Goal: Task Accomplishment & Management: Manage account settings

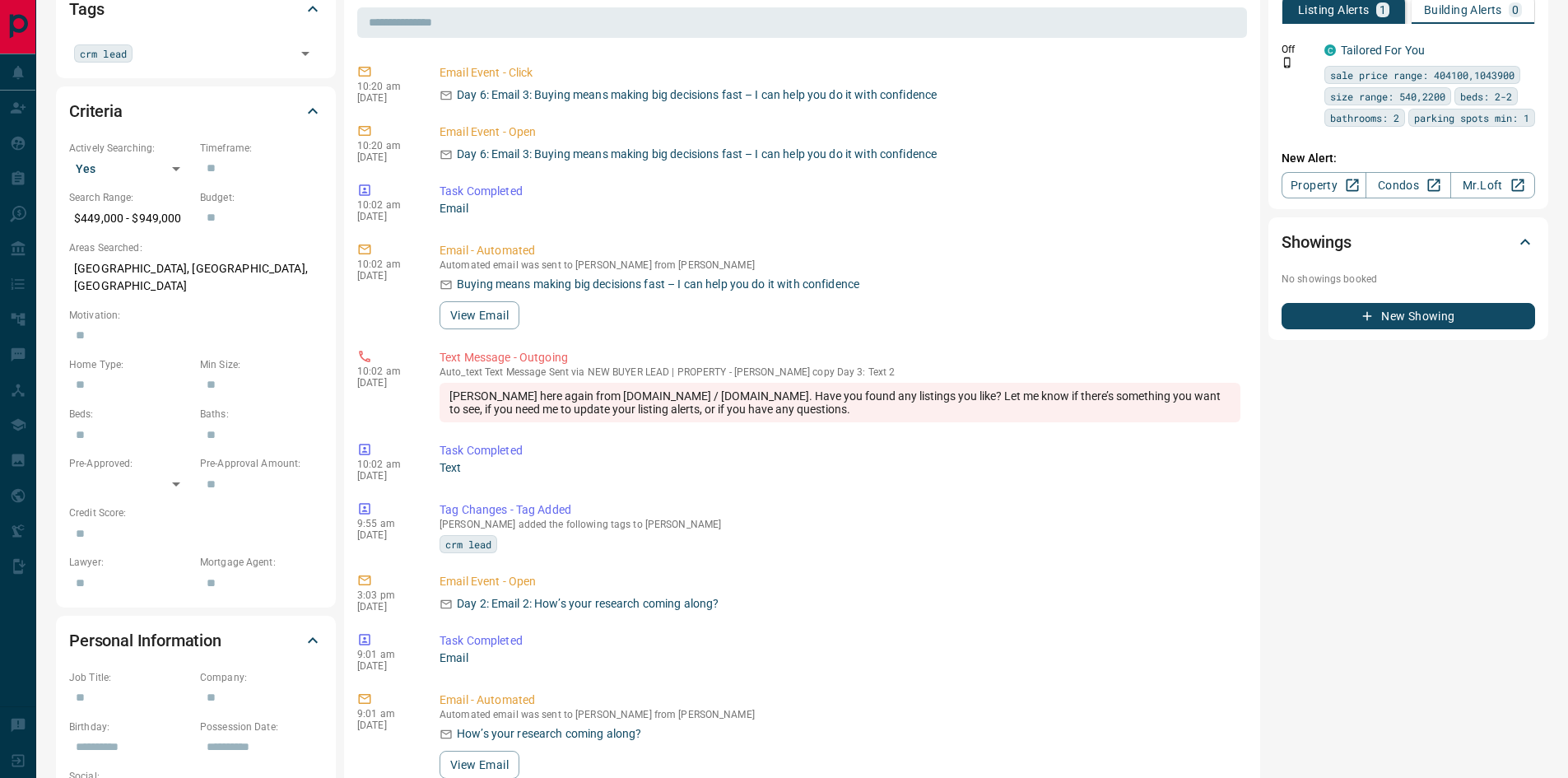
scroll to position [82, 0]
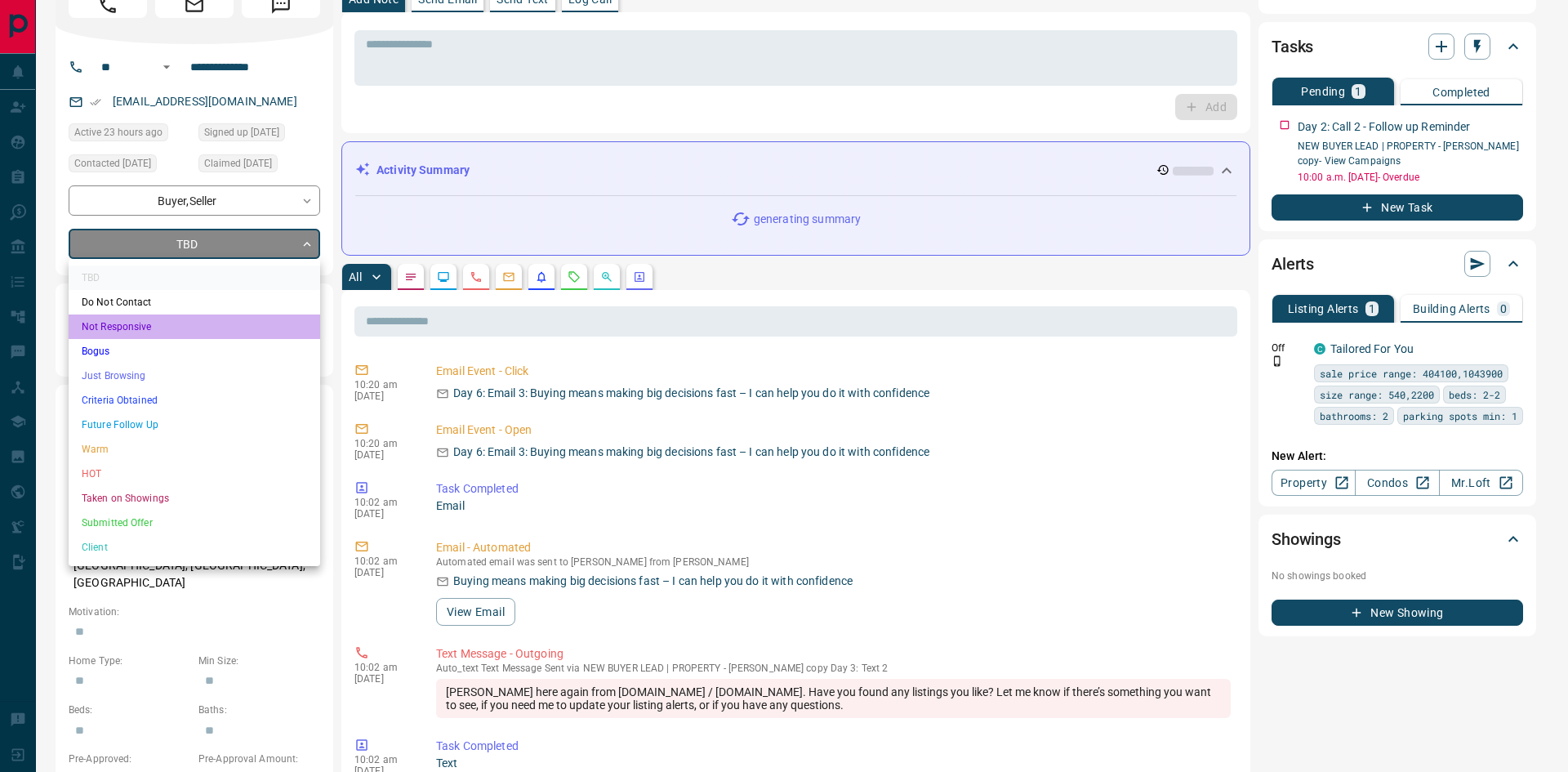
click at [133, 326] on li "Not Responsive" at bounding box center [195, 326] width 252 height 24
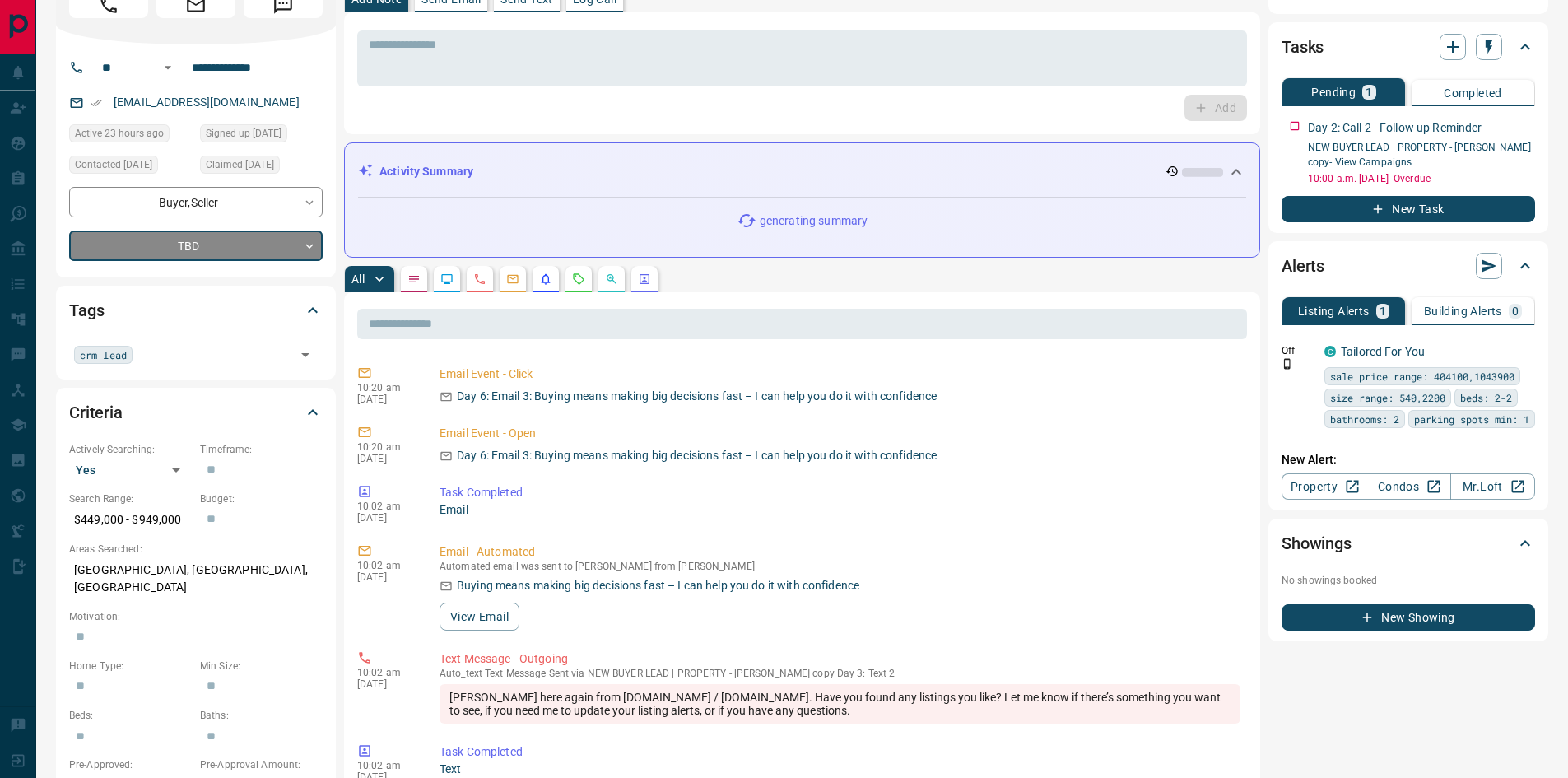
type input "*"
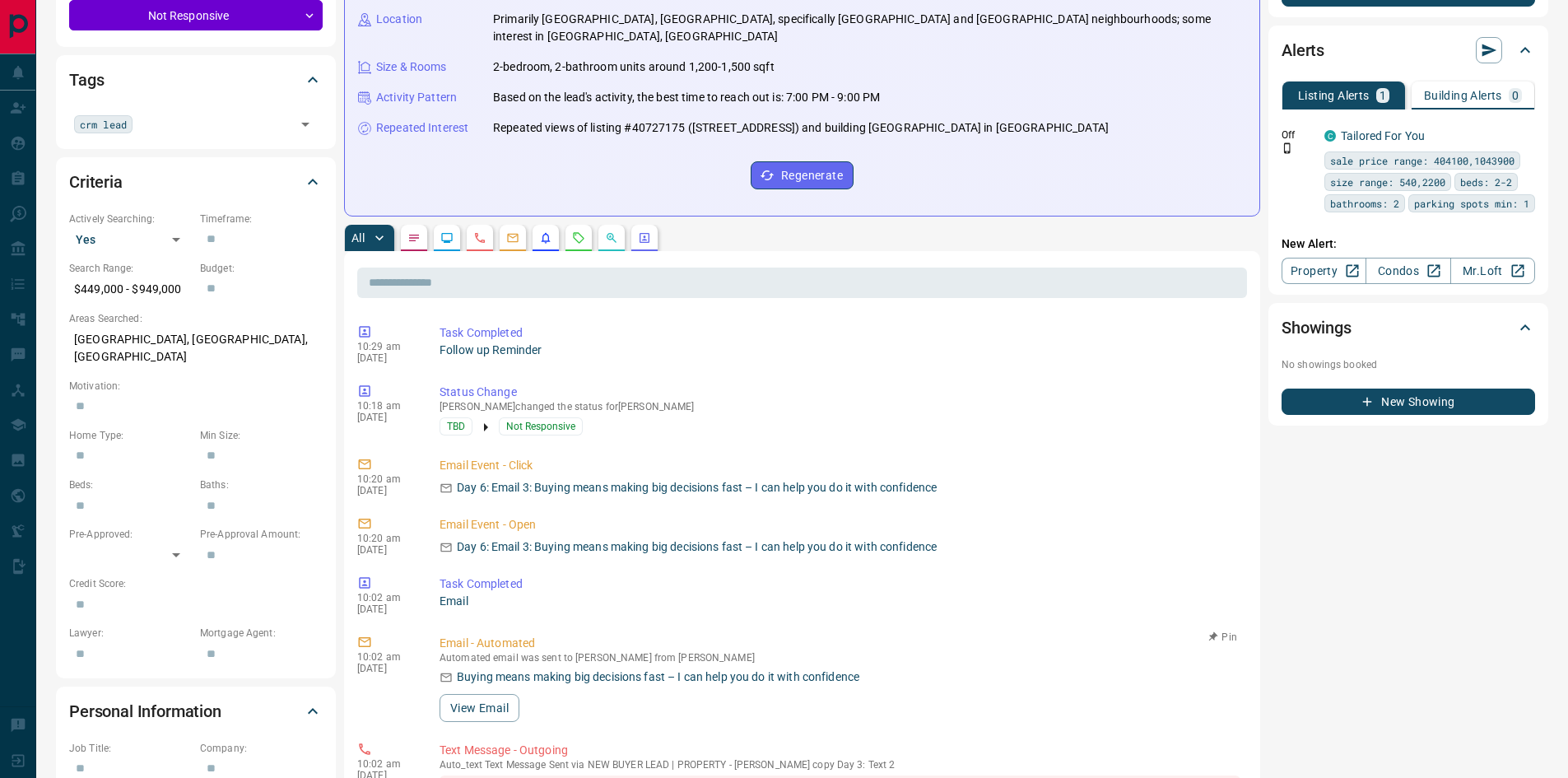
scroll to position [0, 0]
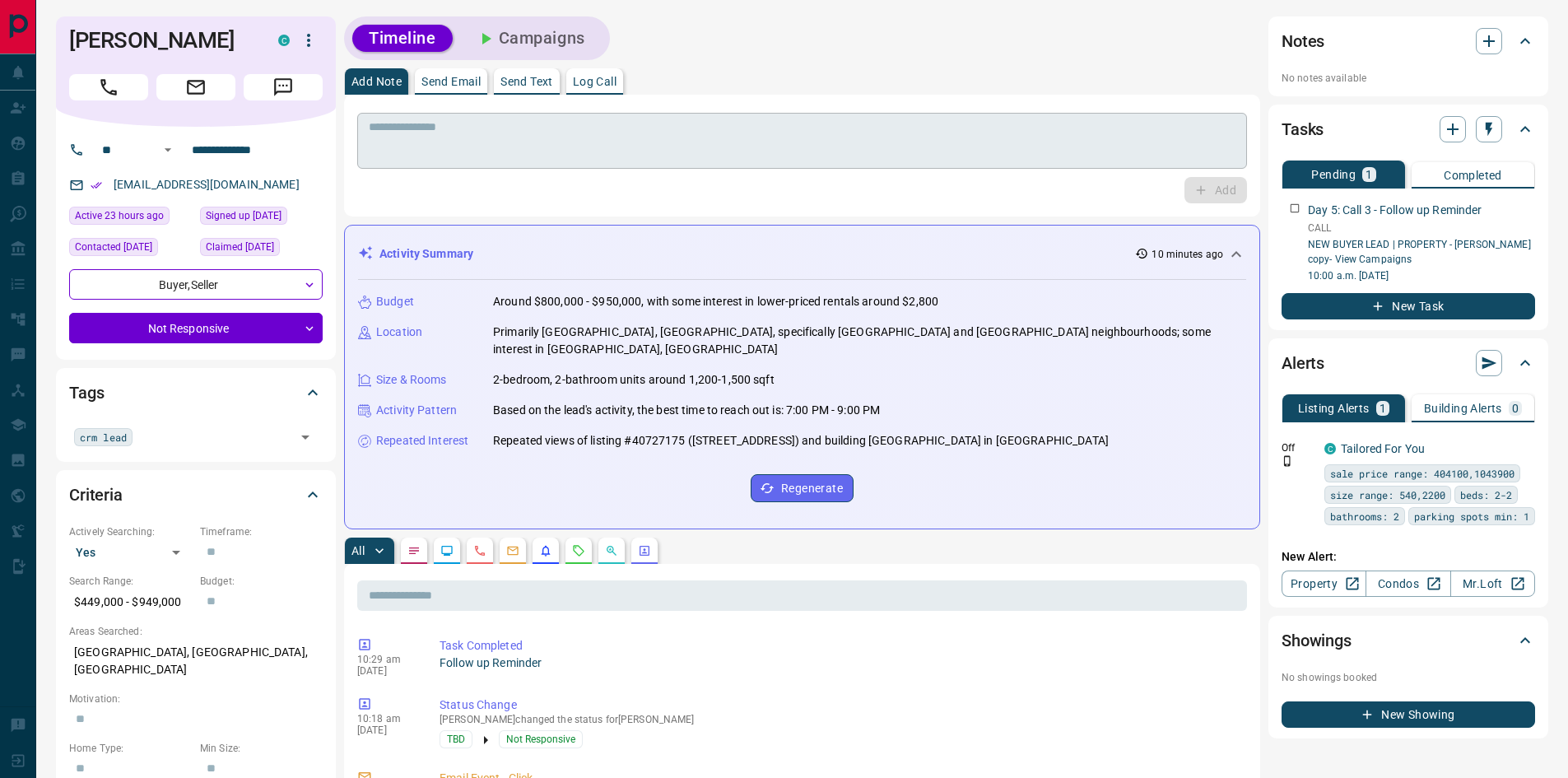
click at [549, 144] on textarea at bounding box center [802, 141] width 867 height 42
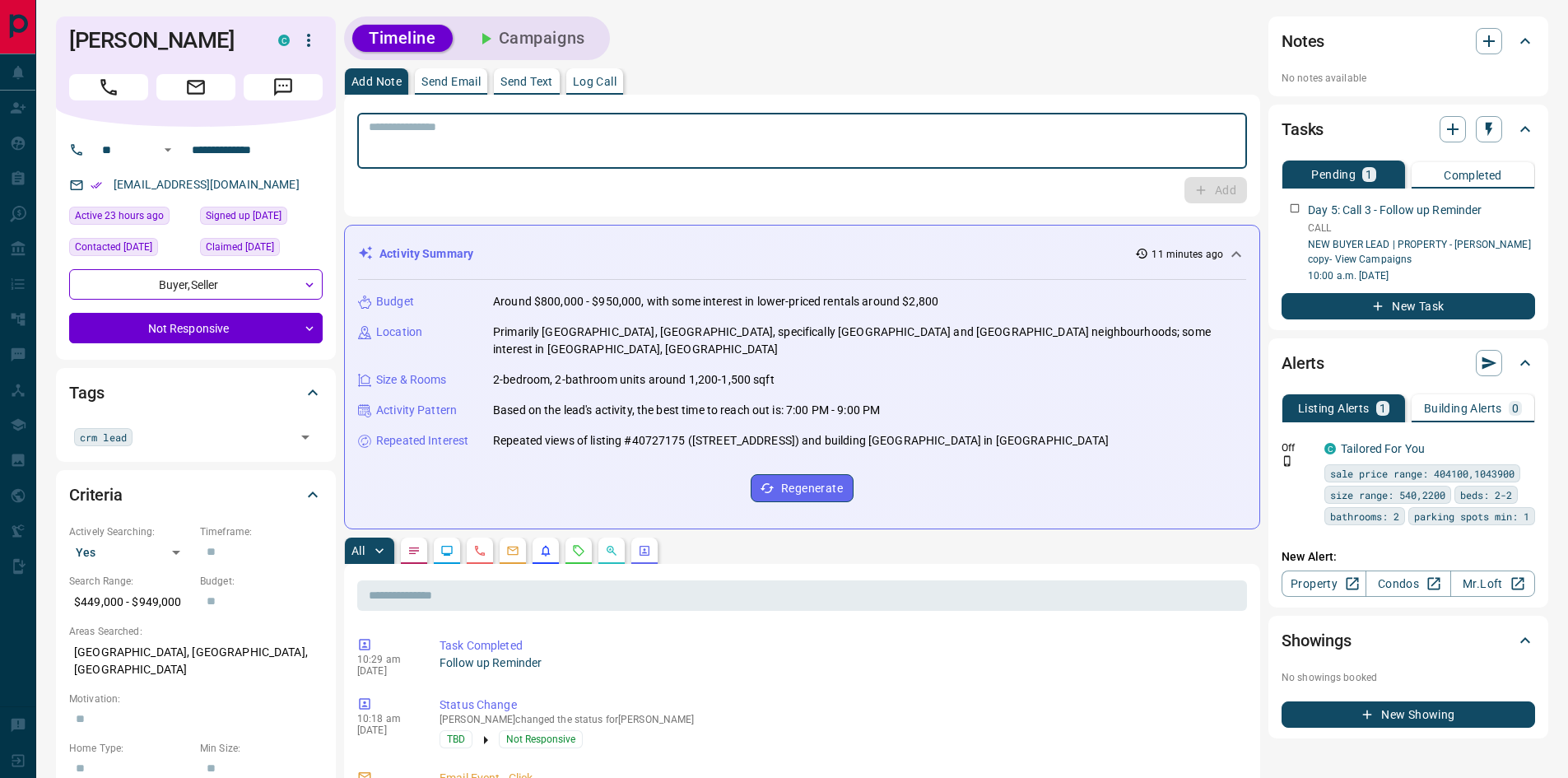
click at [440, 127] on textarea at bounding box center [802, 141] width 867 height 42
type textarea "**********"
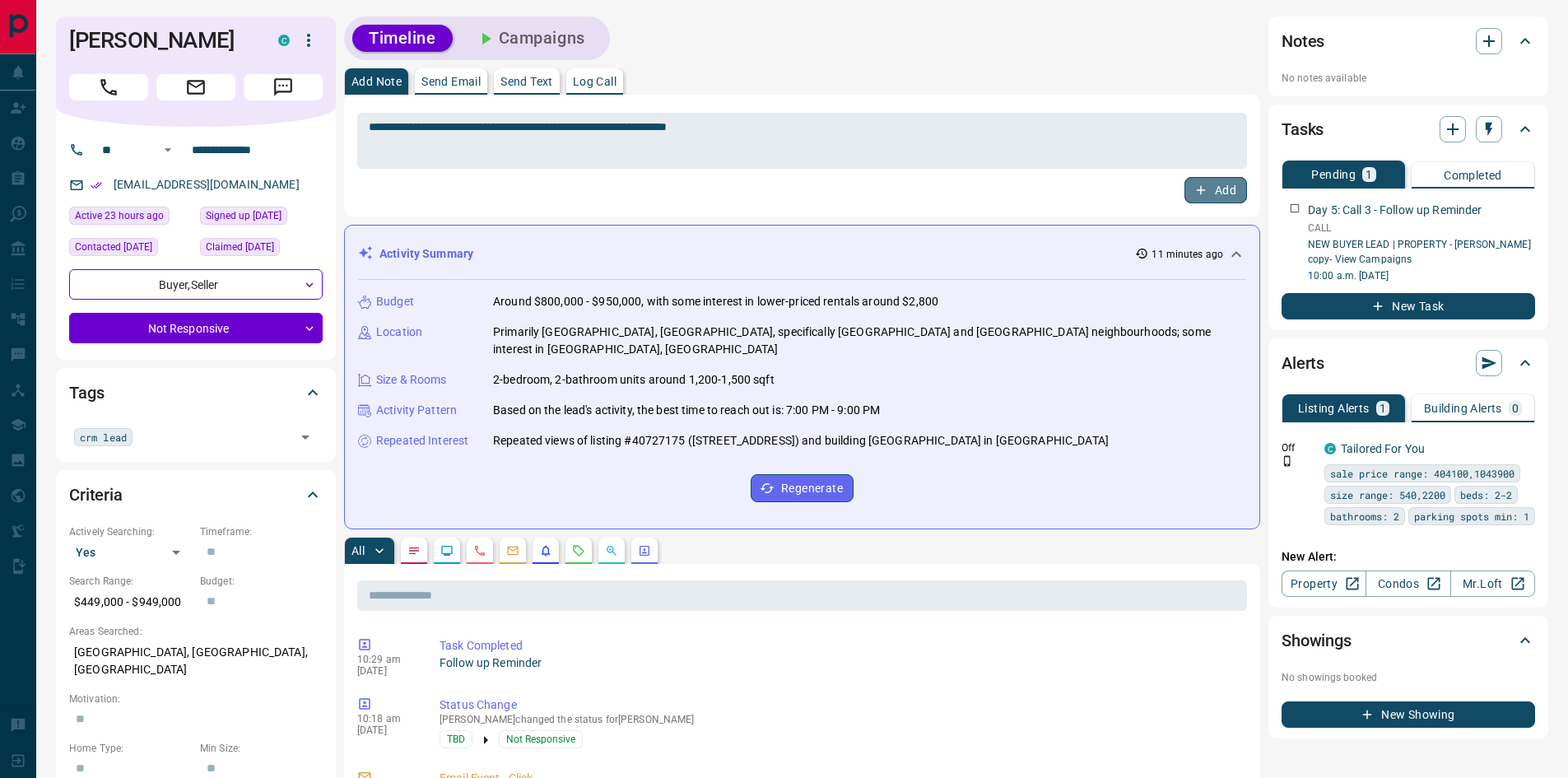
drag, startPoint x: 1226, startPoint y: 191, endPoint x: 748, endPoint y: 103, distance: 486.0
click at [1225, 191] on button "Add" at bounding box center [1216, 190] width 63 height 27
click at [546, 29] on button "Campaigns" at bounding box center [531, 38] width 142 height 27
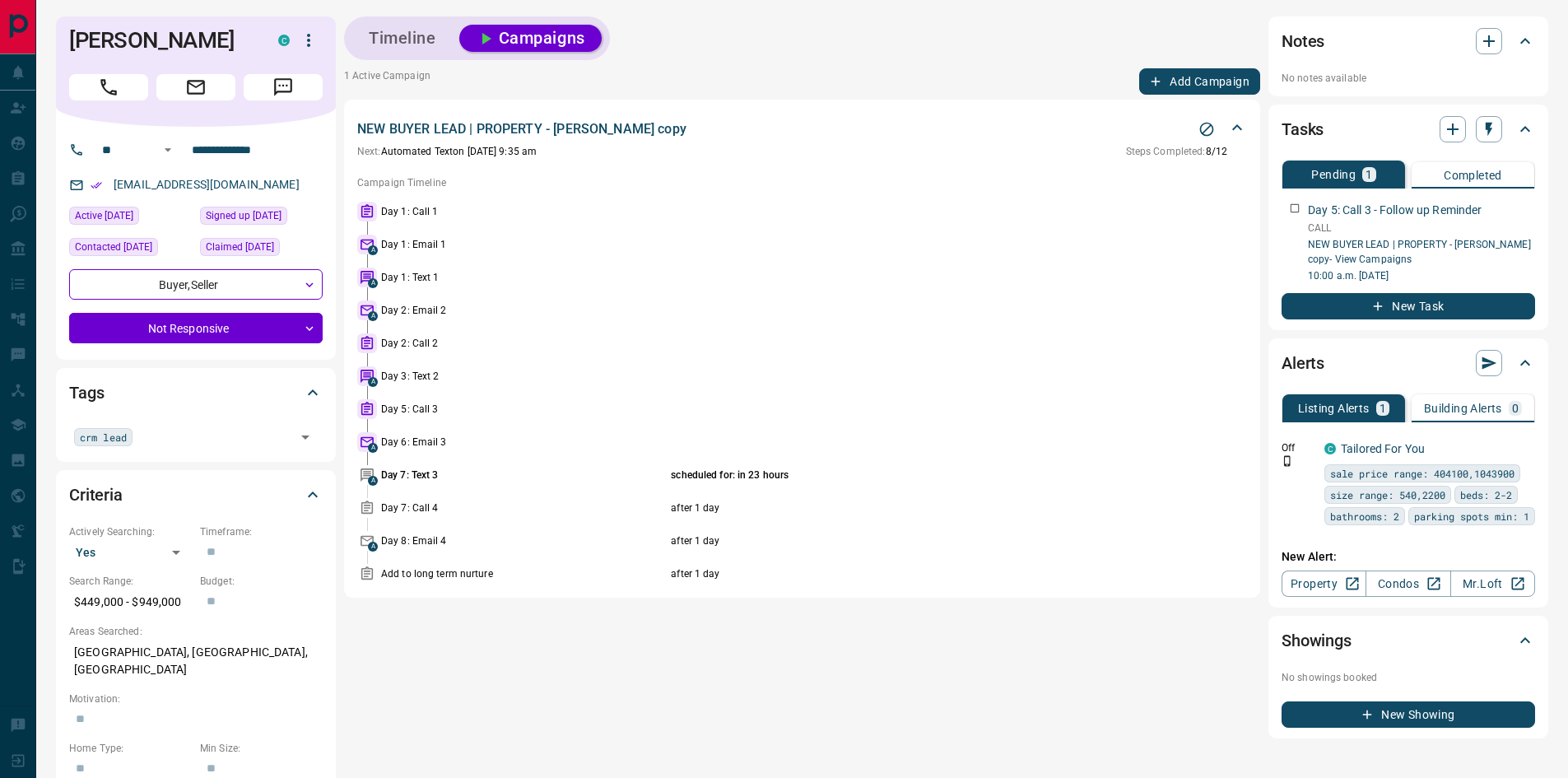
click at [1202, 129] on icon "Stop Campaign" at bounding box center [1206, 129] width 16 height 16
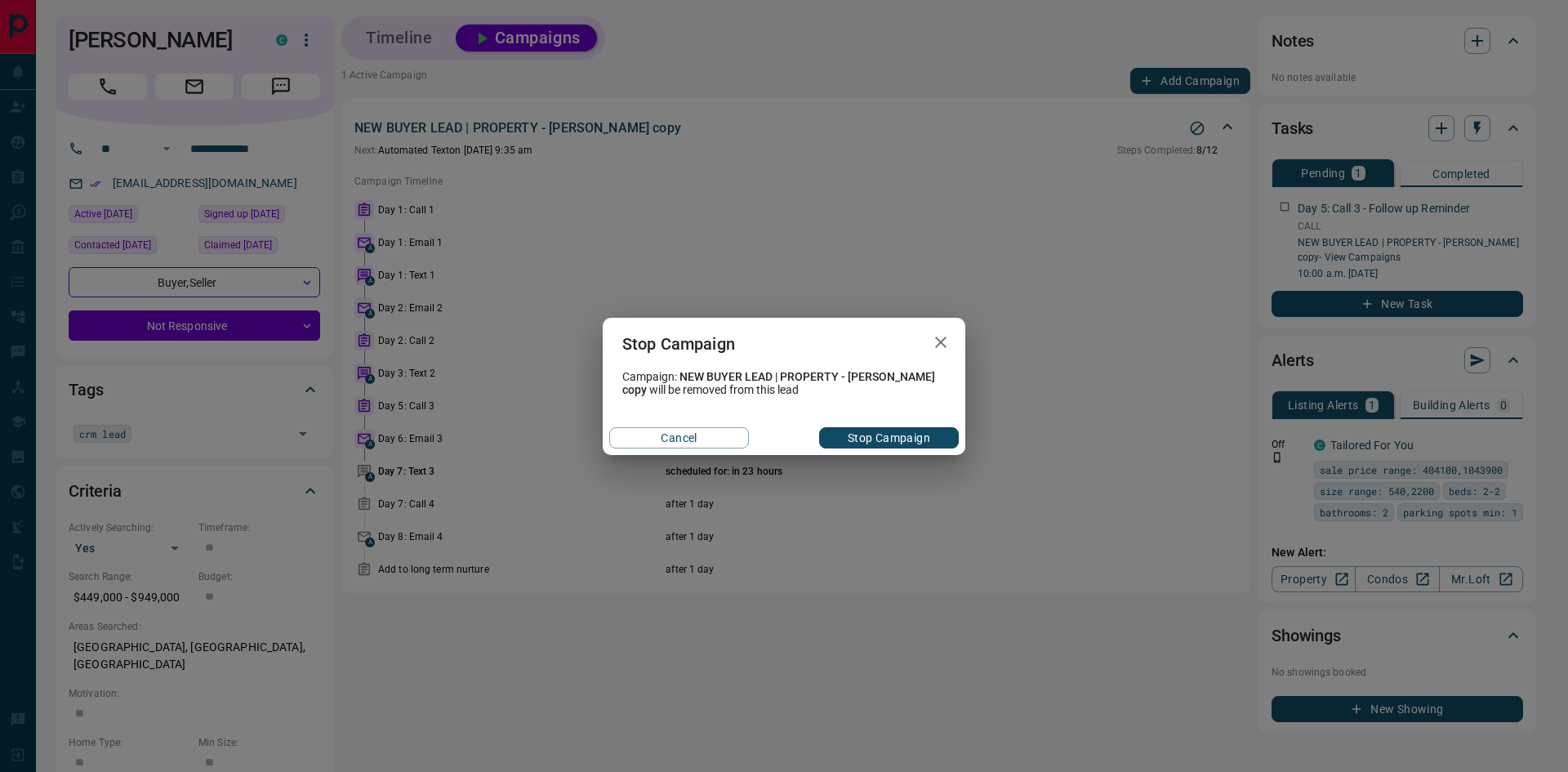
click at [902, 436] on button "Stop Campaign" at bounding box center [888, 437] width 140 height 22
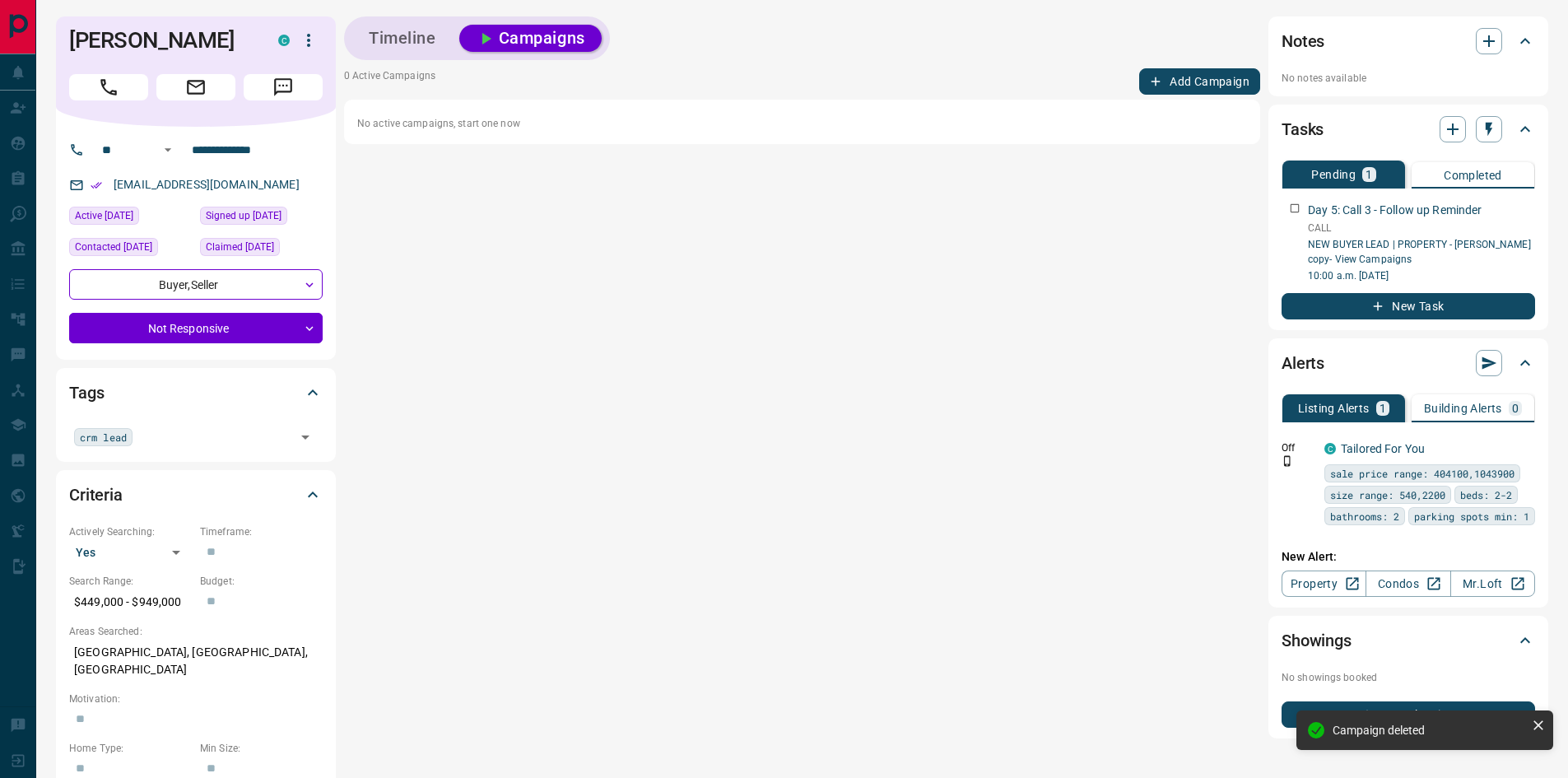
click at [405, 24] on div "Timeline Campaigns" at bounding box center [477, 39] width 256 height 34
click at [433, 49] on button "Timeline" at bounding box center [403, 38] width 100 height 27
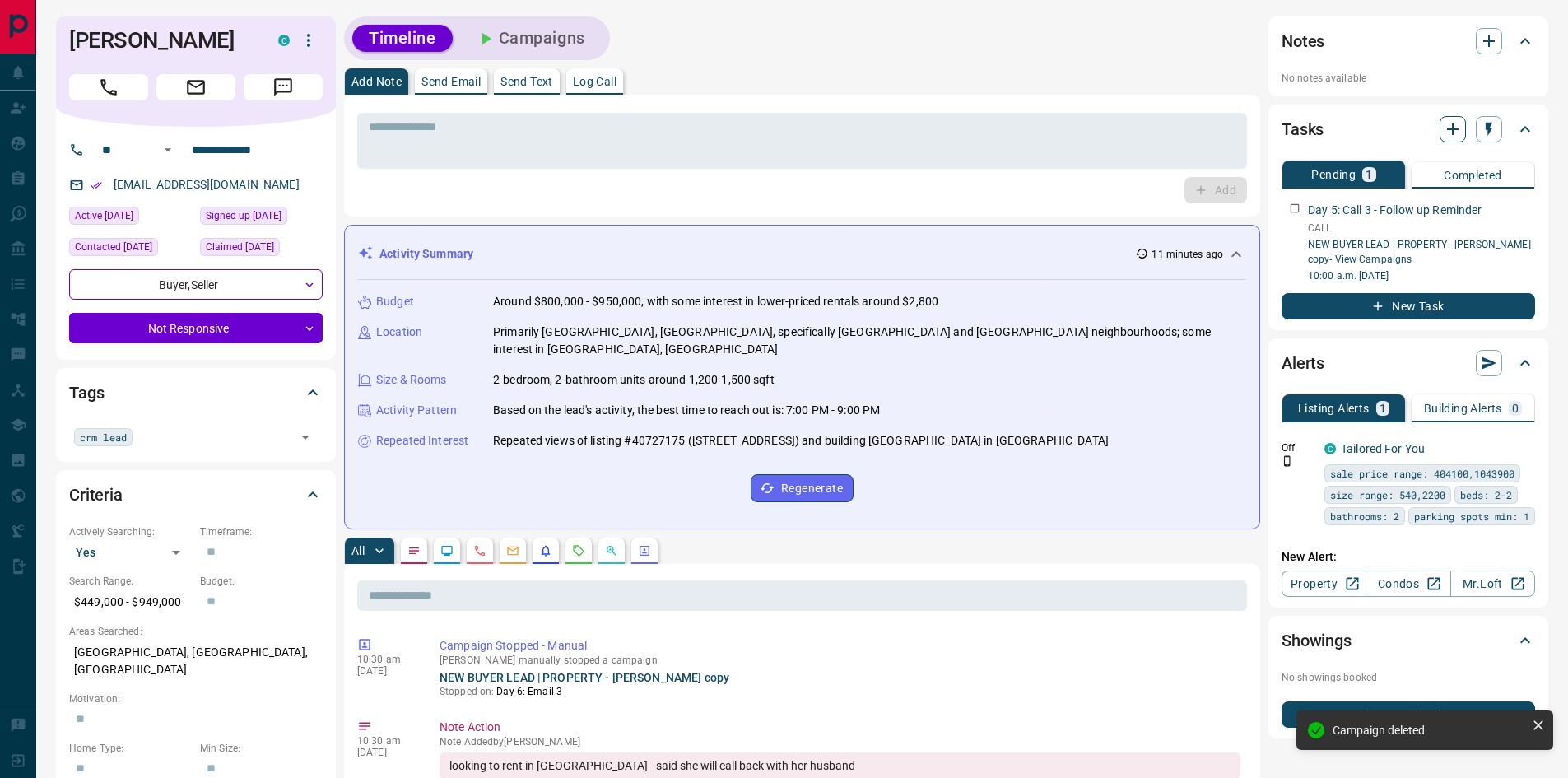
drag, startPoint x: 1470, startPoint y: 167, endPoint x: 1451, endPoint y: 135, distance: 37.2
click at [1462, 151] on div "Pending 1 Completed Day 5: Call 3 - Follow up Reminder CALL NEW BUYER LEAD | PR…" at bounding box center [1409, 234] width 254 height 171
click at [1451, 133] on icon "button" at bounding box center [1452, 129] width 20 height 20
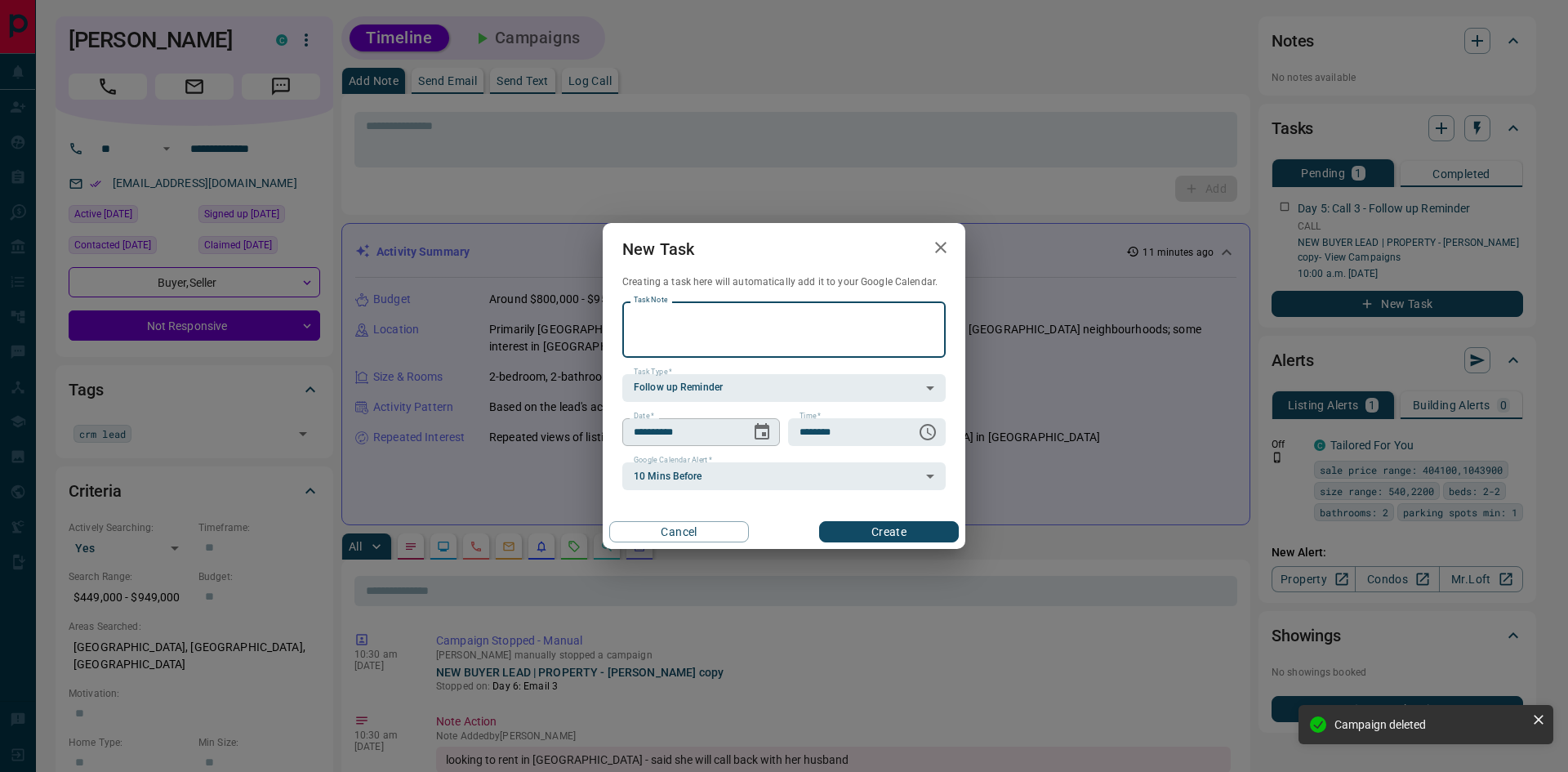
click at [760, 426] on icon "Choose date, selected date is Oct 15, 2025" at bounding box center [762, 431] width 15 height 16
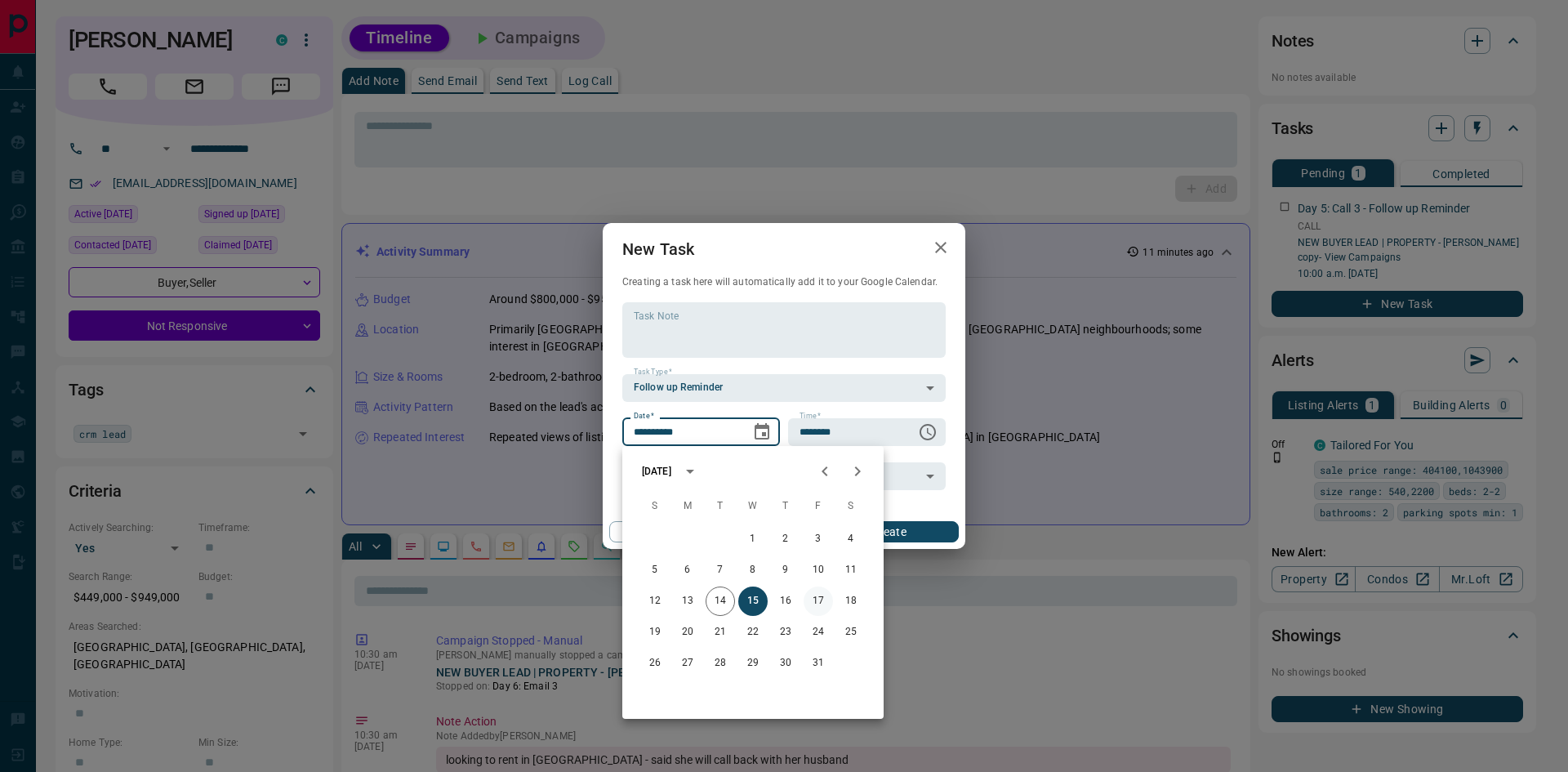
click at [818, 596] on button "17" at bounding box center [818, 601] width 29 height 29
type input "**********"
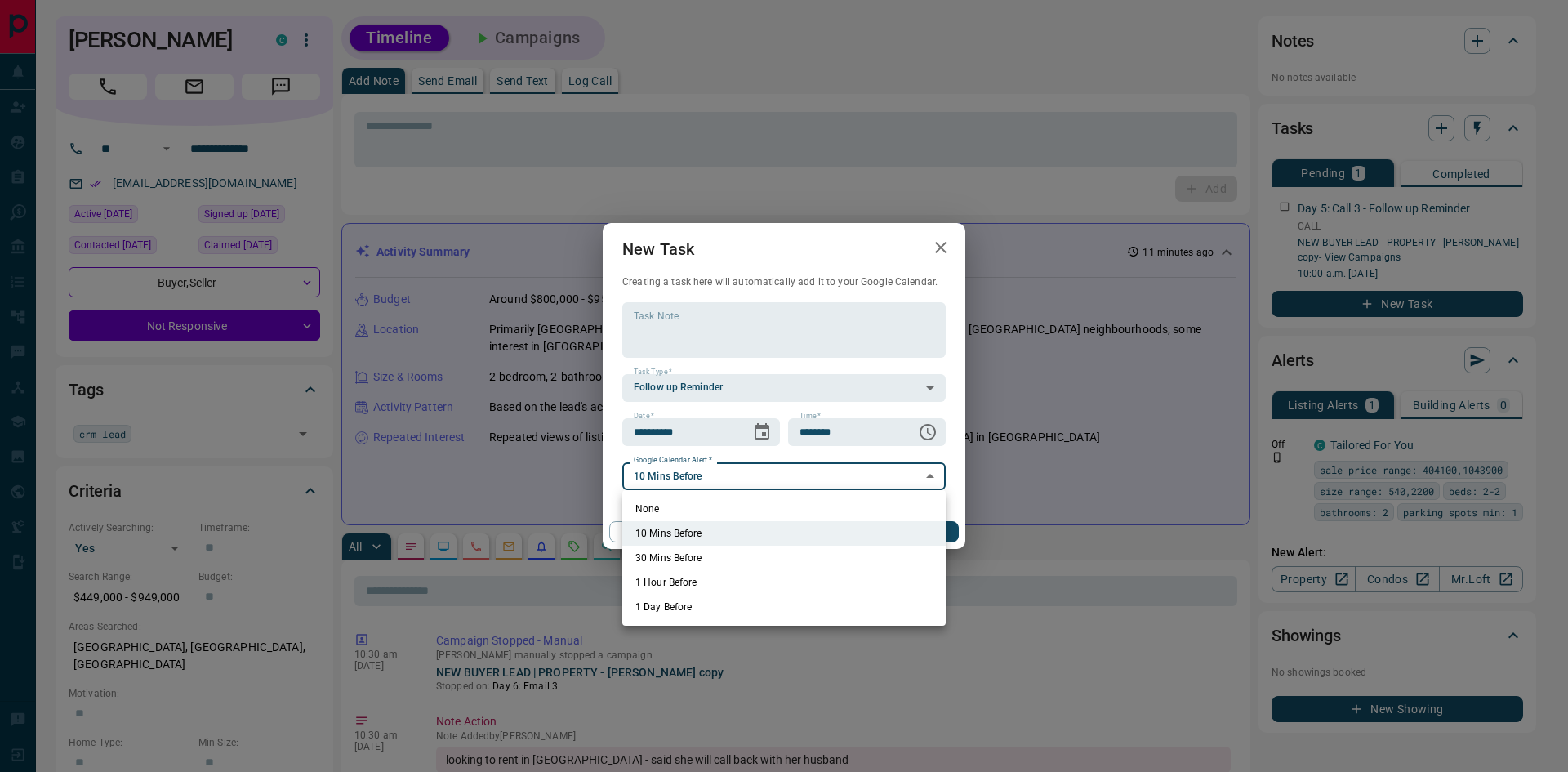
click at [708, 505] on li "None" at bounding box center [784, 509] width 323 height 24
type input "*"
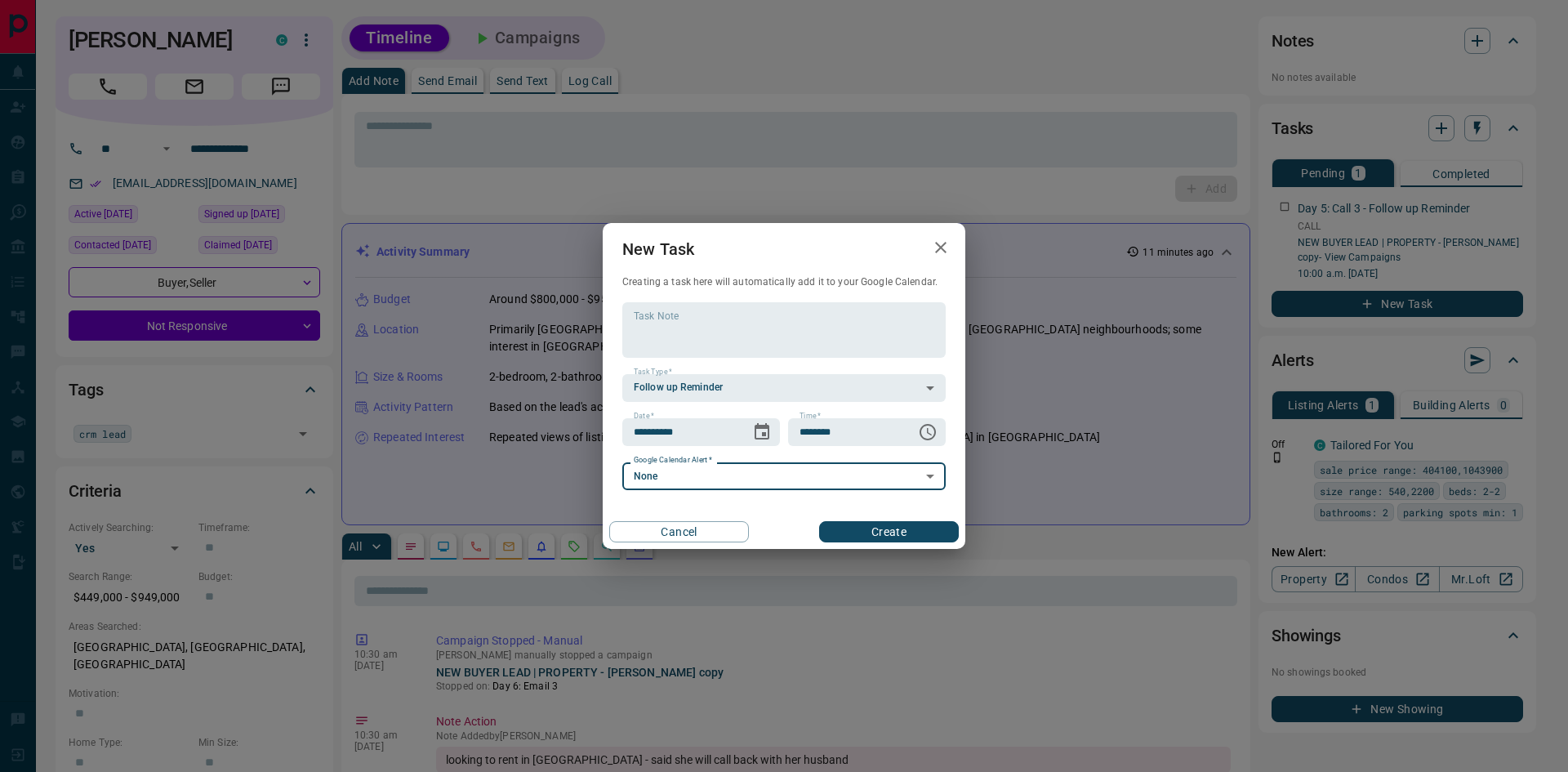
click at [870, 543] on button "Create" at bounding box center [888, 531] width 140 height 22
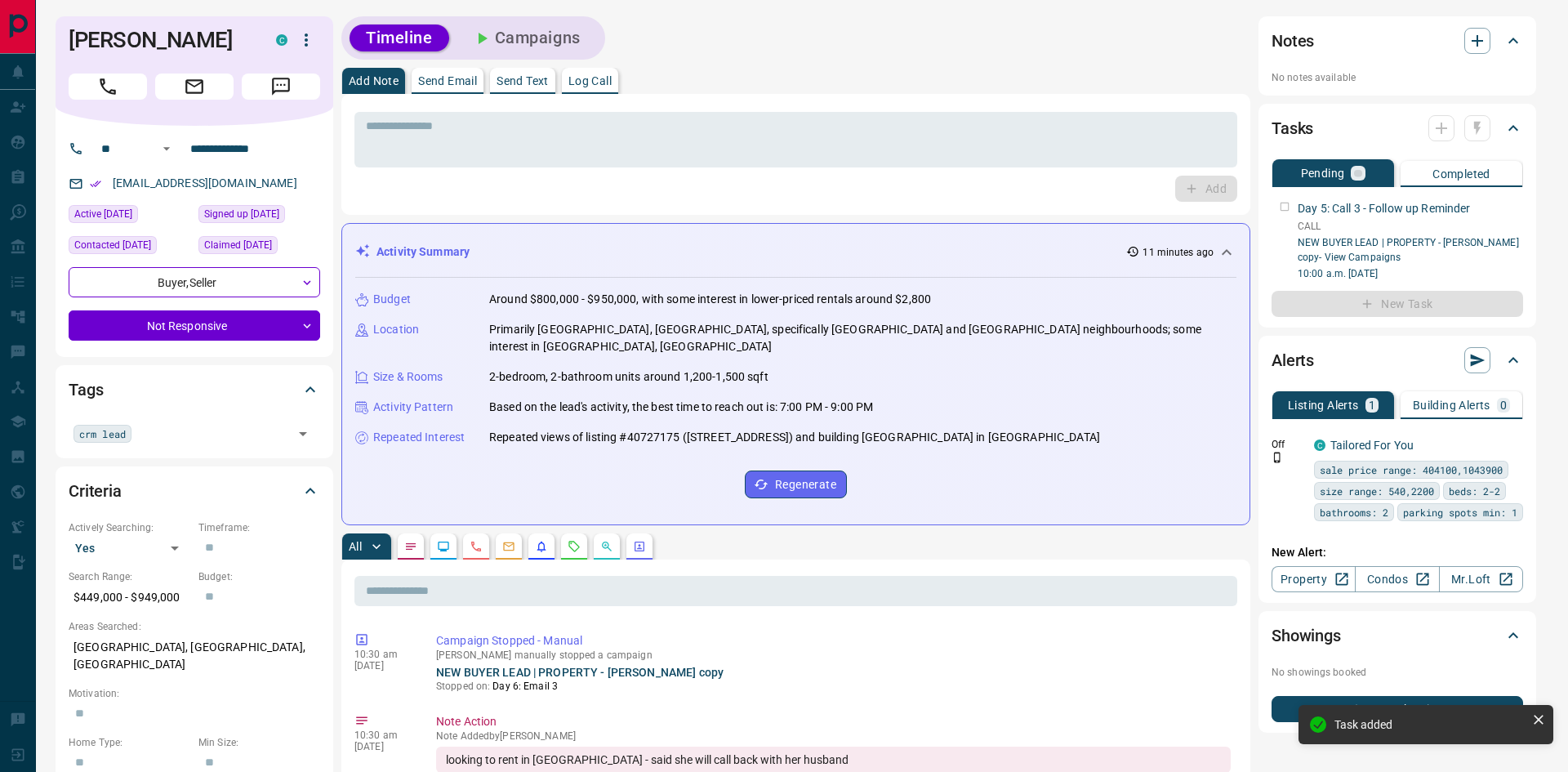
click at [209, 336] on div "**********" at bounding box center [784, 386] width 1568 height 772
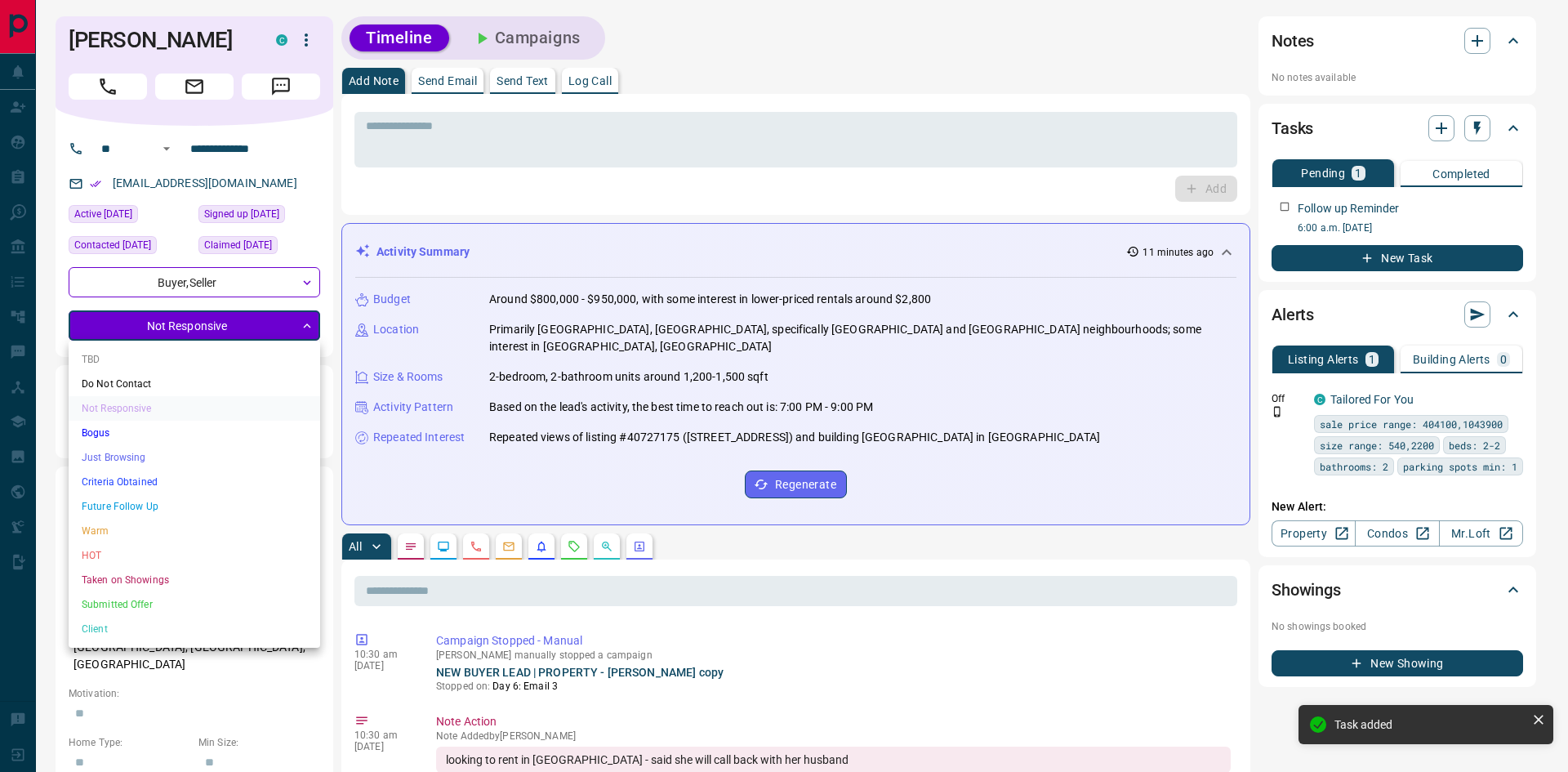
click at [128, 452] on li "Just Browsing" at bounding box center [195, 457] width 252 height 24
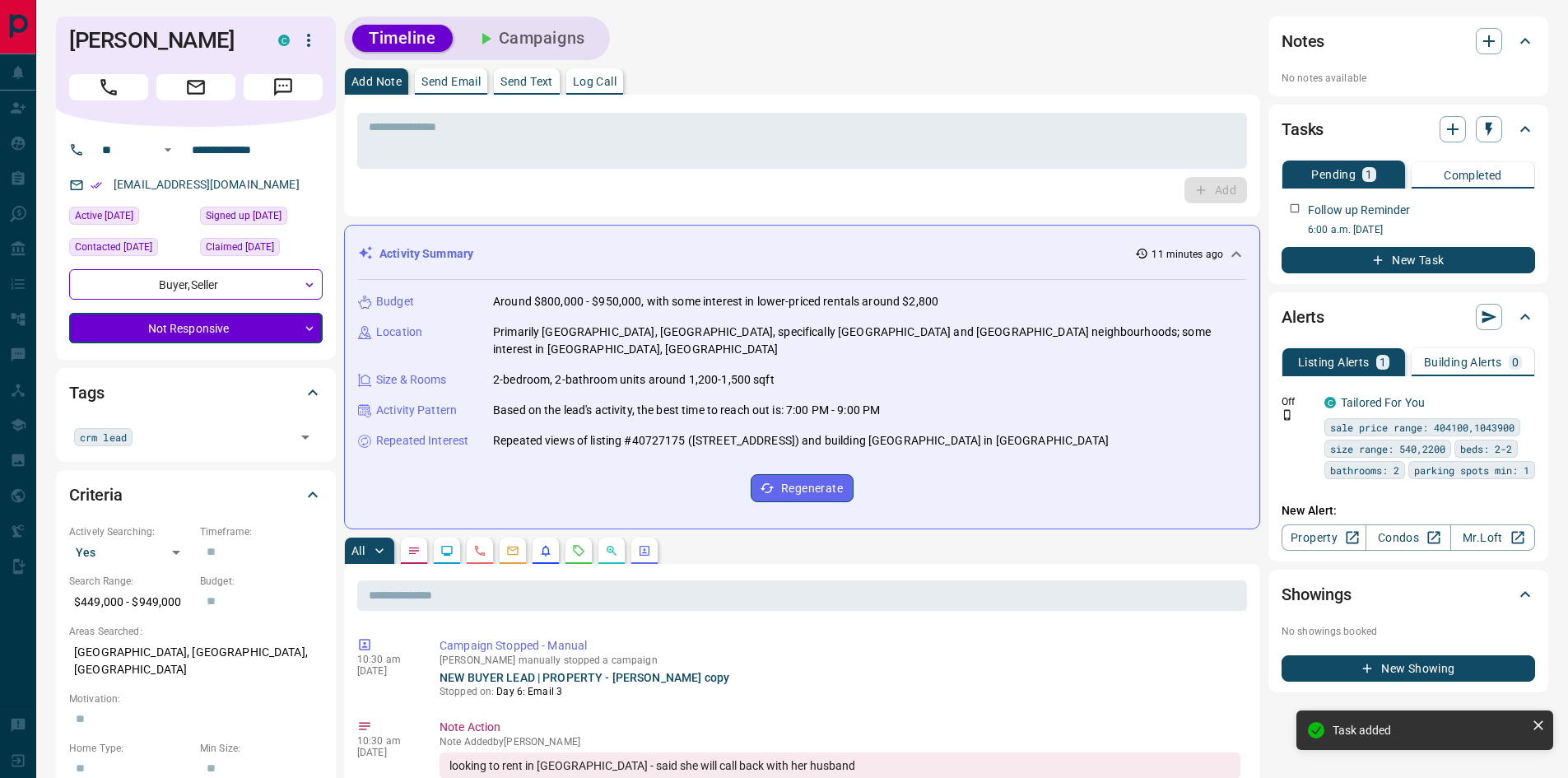
type input "*"
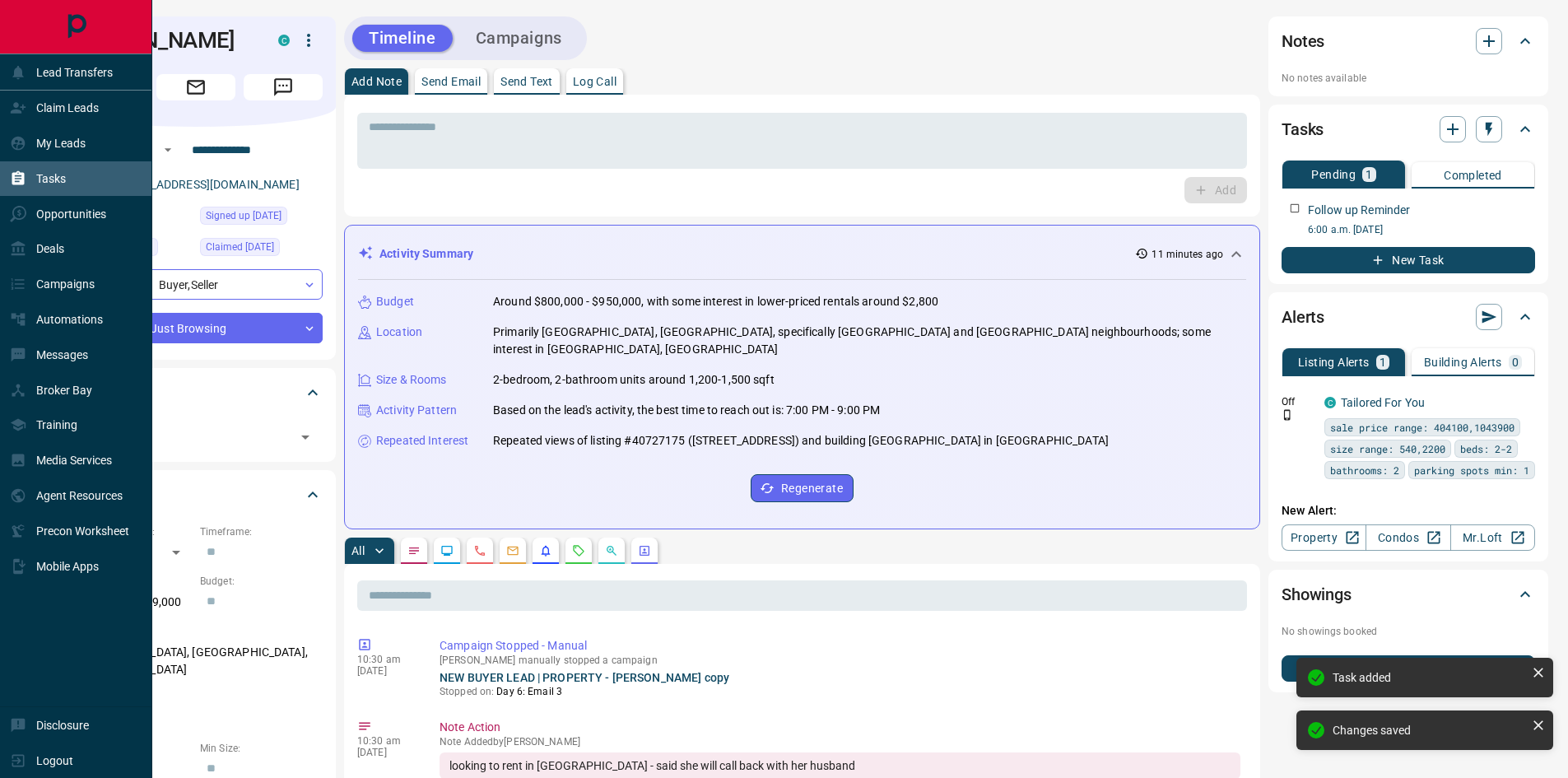
click at [38, 172] on p "Tasks" at bounding box center [50, 179] width 29 height 13
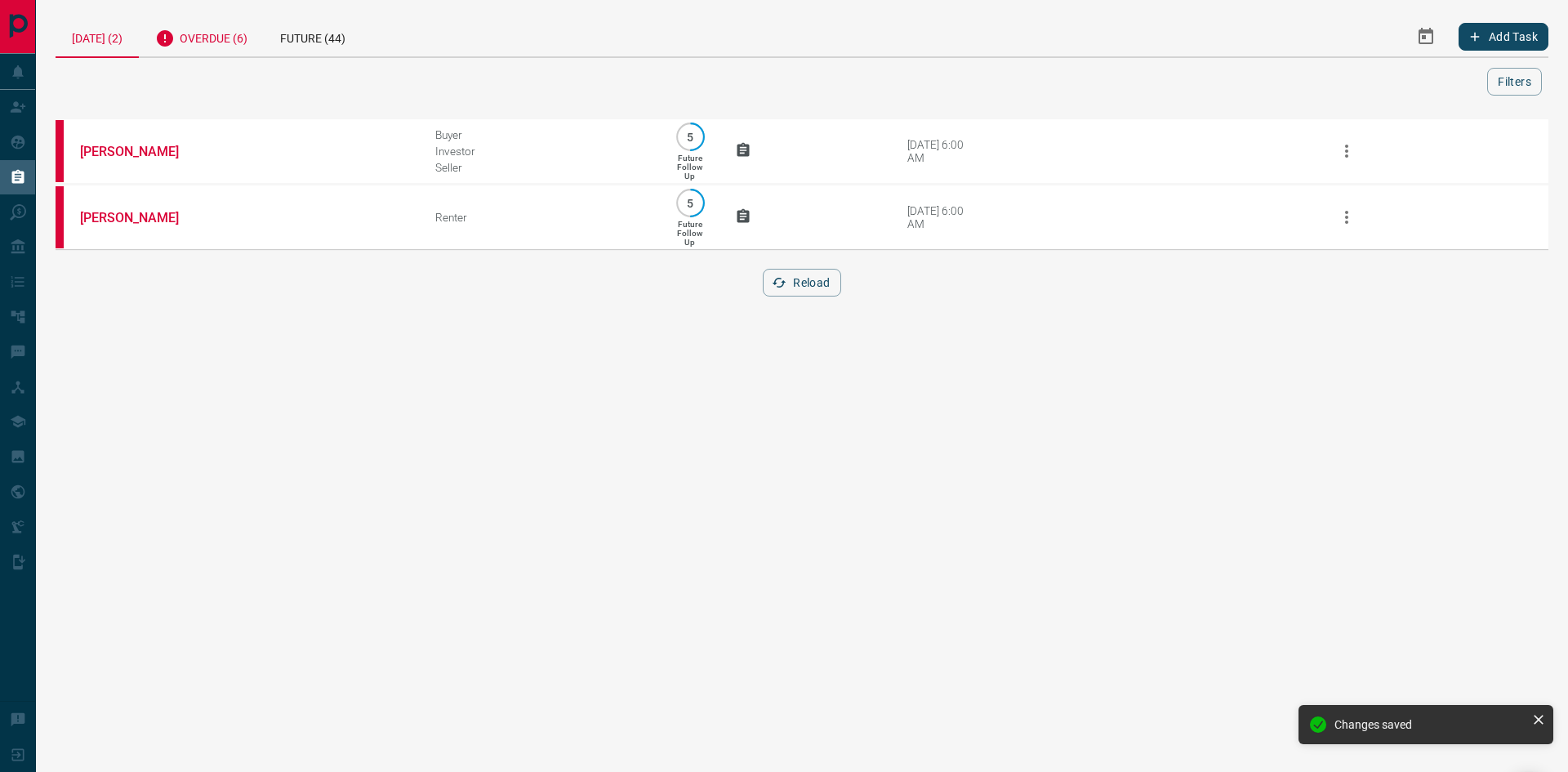
click at [244, 45] on div "Overdue (6)" at bounding box center [201, 36] width 125 height 40
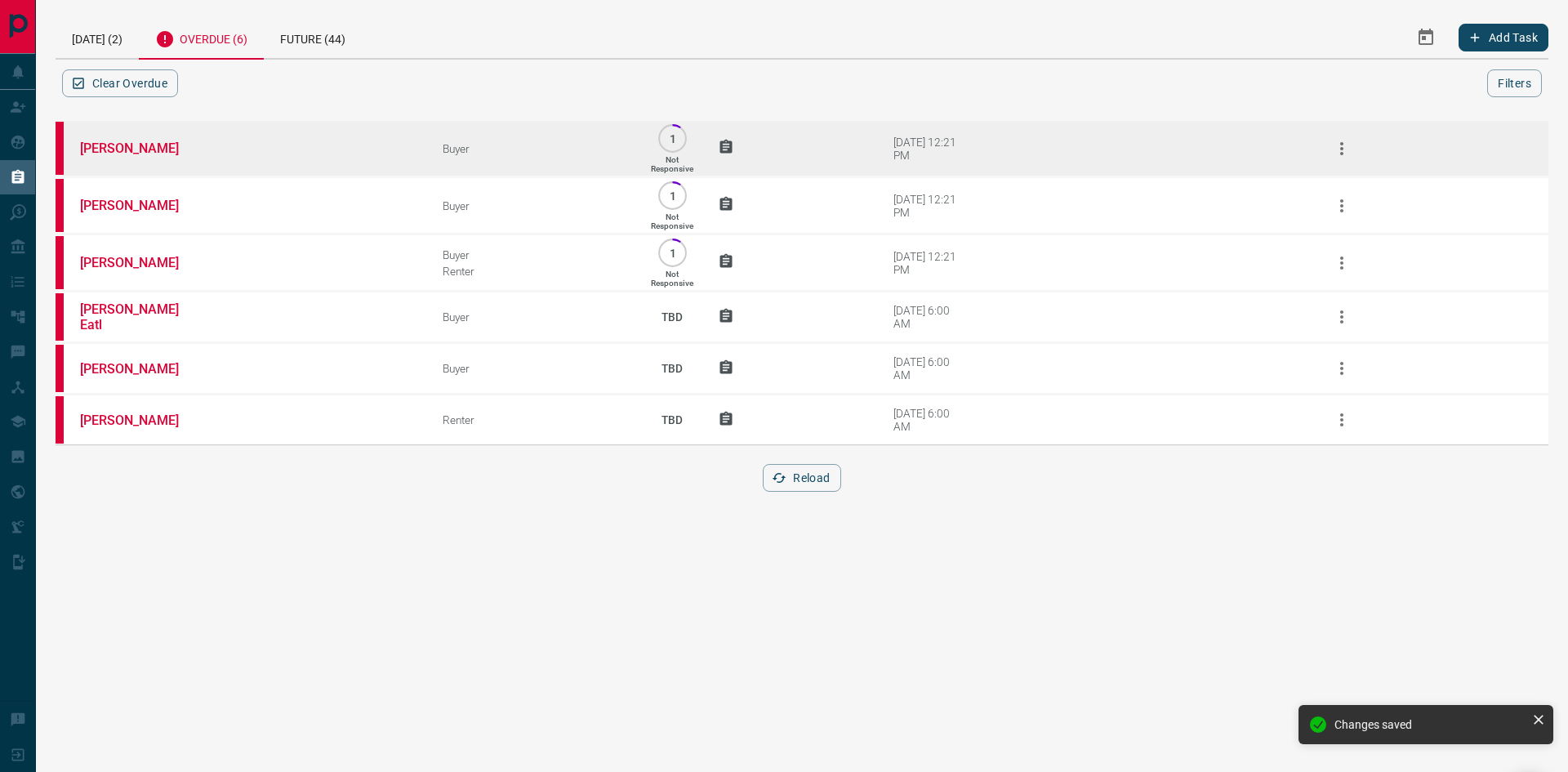
click at [124, 163] on td "[PERSON_NAME]" at bounding box center [237, 149] width 363 height 57
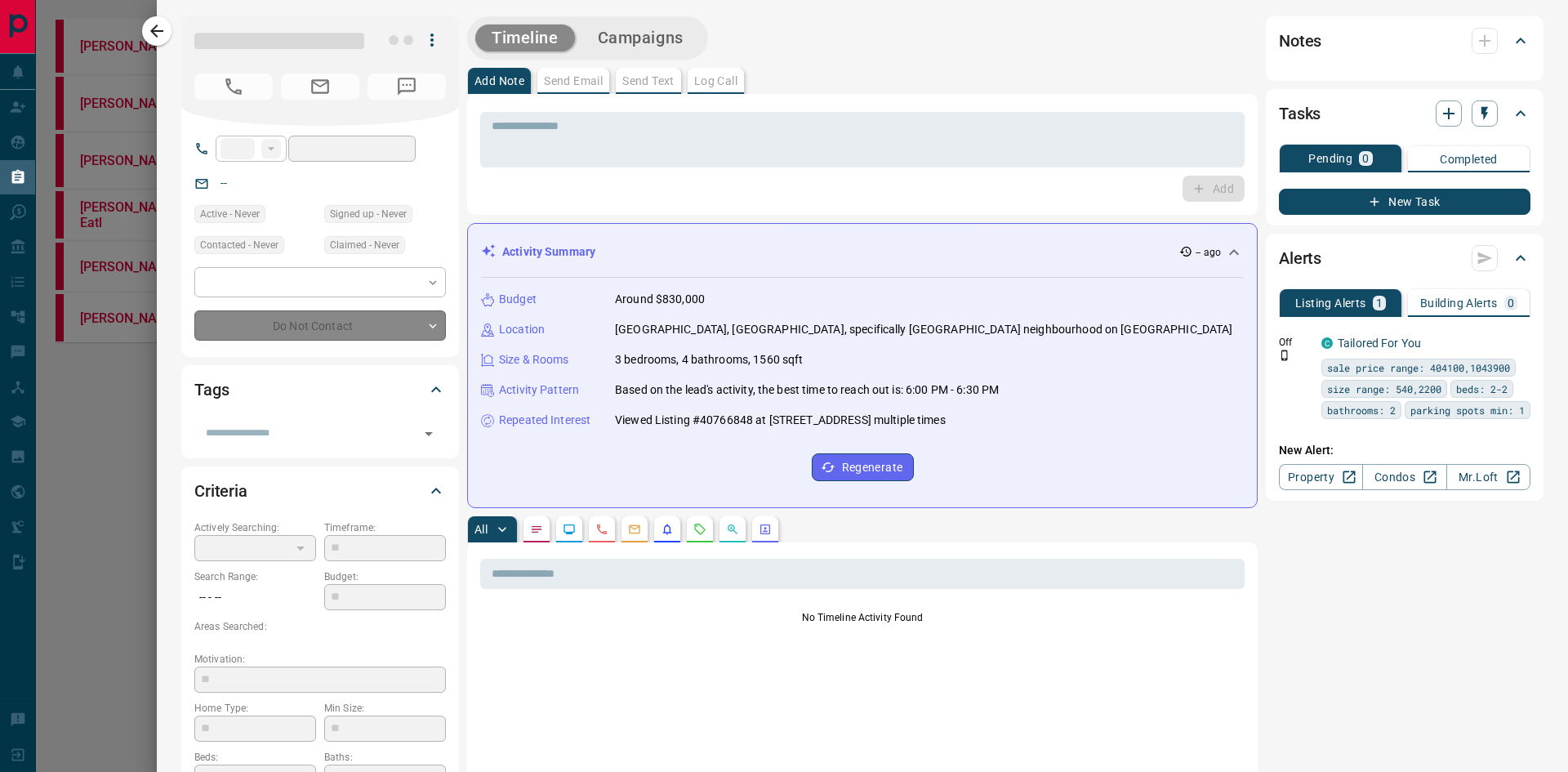
type input "**"
type input "**********"
type input "*"
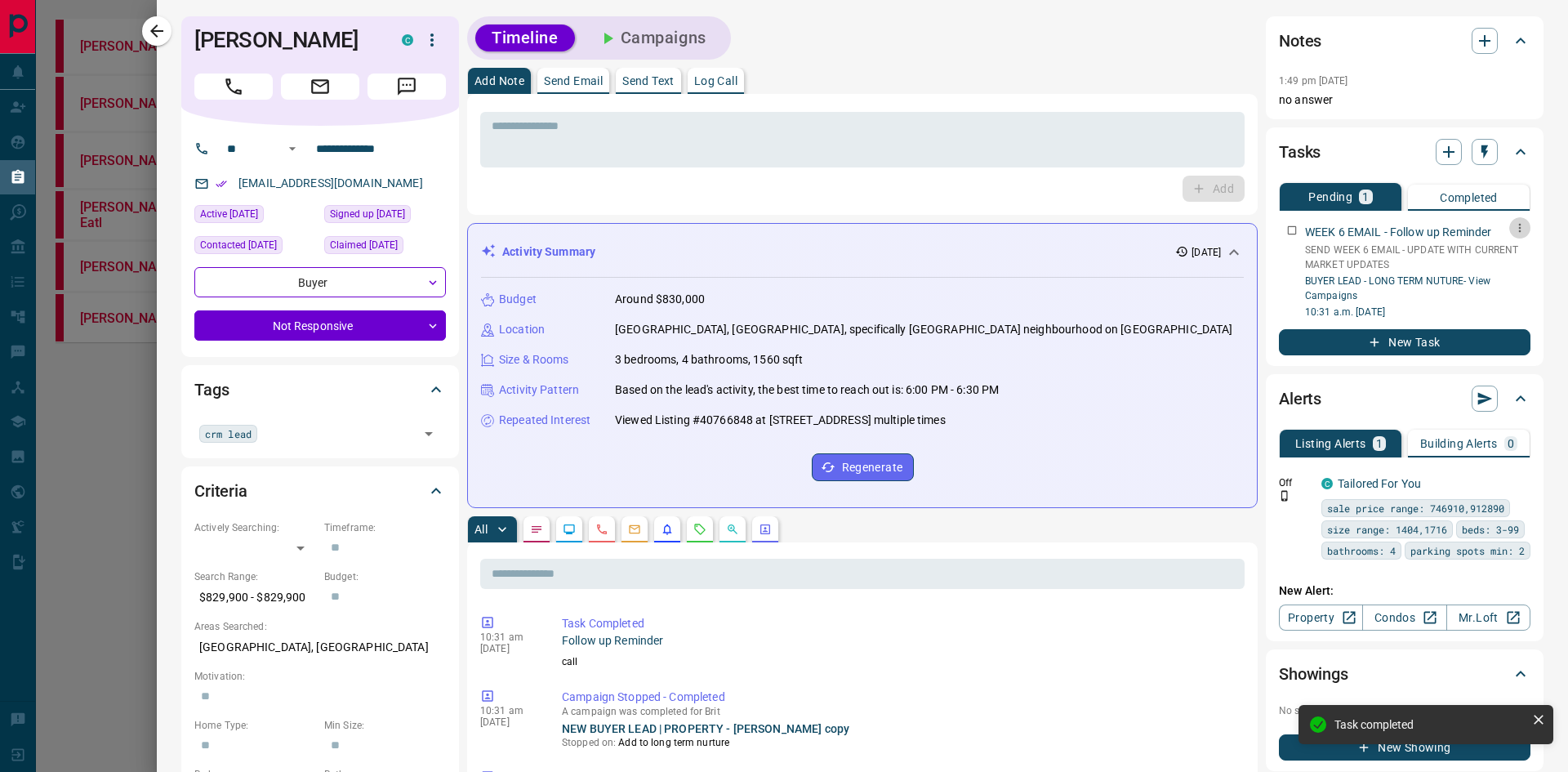
click at [1513, 227] on icon "button" at bounding box center [1520, 228] width 13 height 13
click at [1447, 189] on div at bounding box center [784, 386] width 1568 height 772
click at [1447, 193] on p "Completed" at bounding box center [1469, 197] width 58 height 11
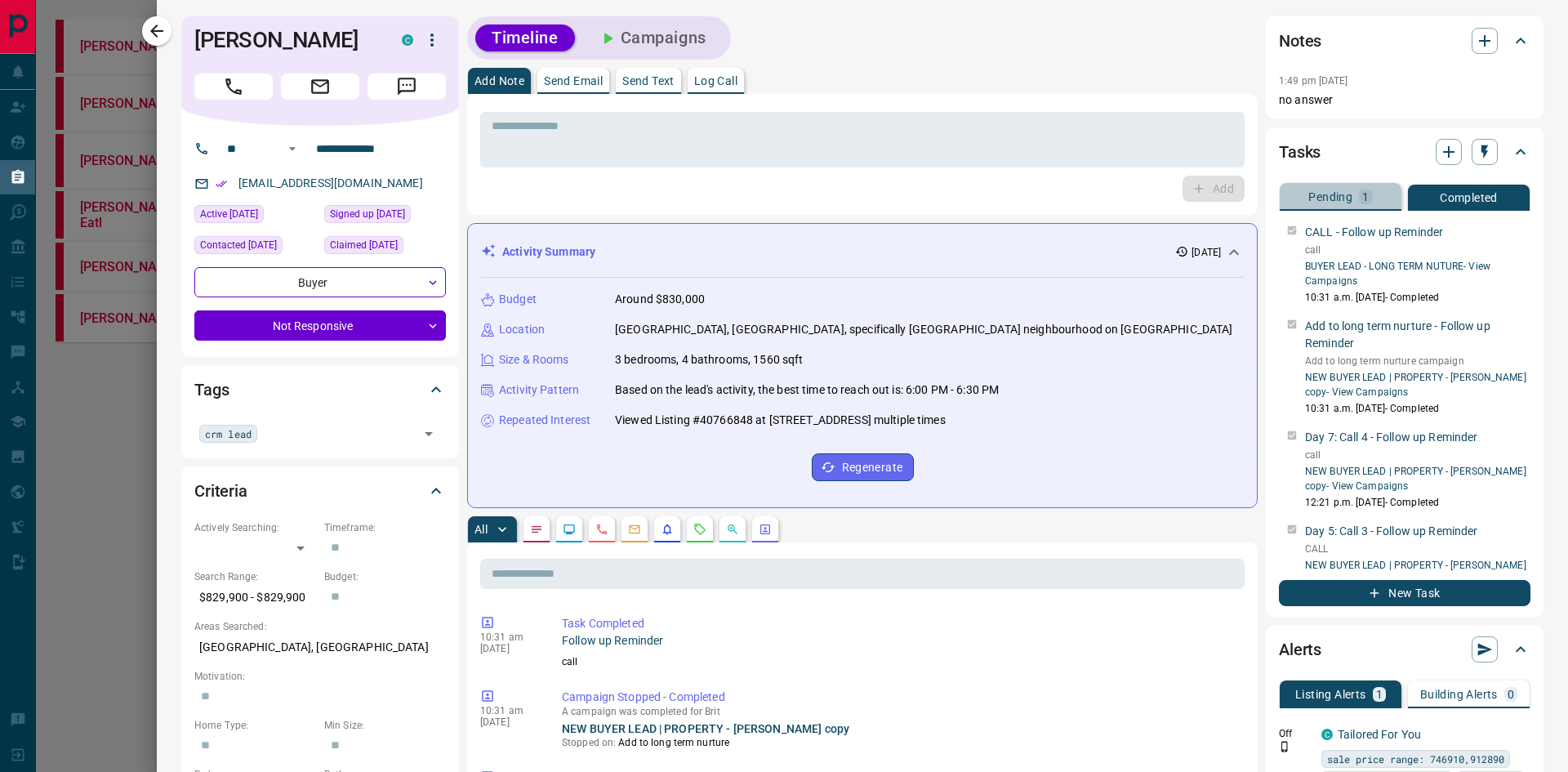
click at [1322, 205] on button "Pending 1" at bounding box center [1340, 197] width 121 height 28
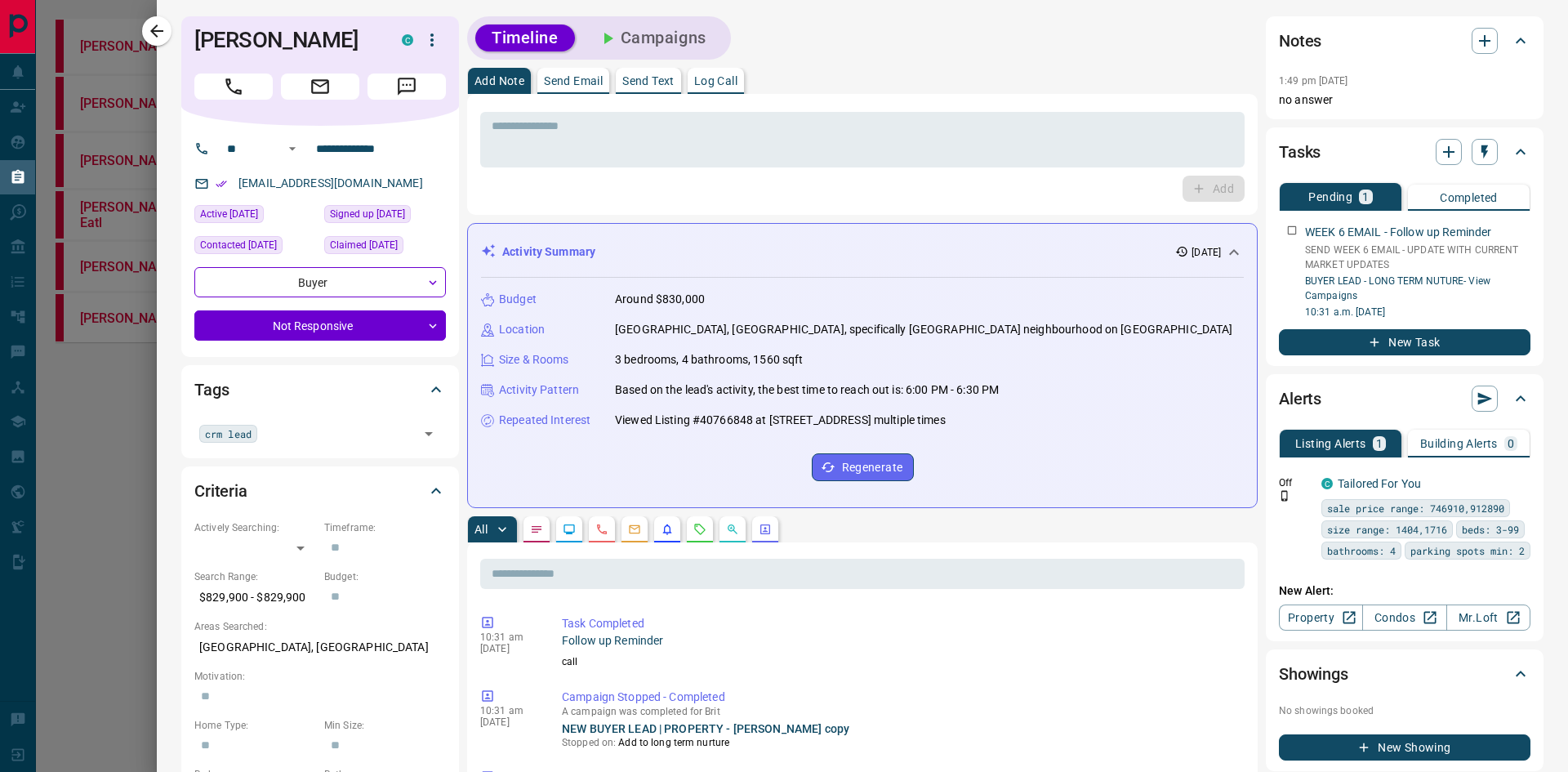
click at [163, 24] on icon "button" at bounding box center [156, 31] width 20 height 20
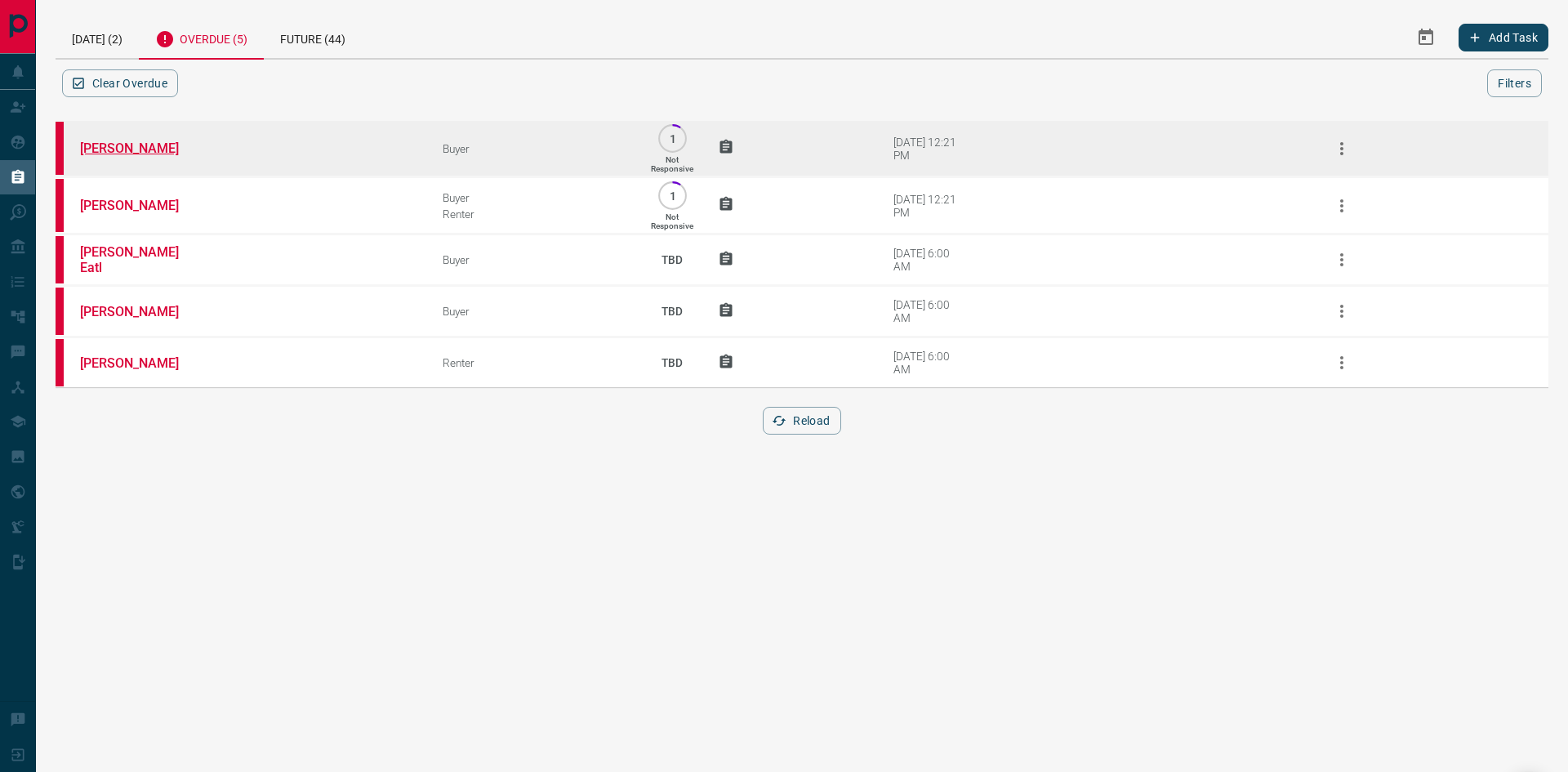
click at [117, 154] on link "[PERSON_NAME]" at bounding box center [141, 148] width 122 height 16
